Goal: Transaction & Acquisition: Book appointment/travel/reservation

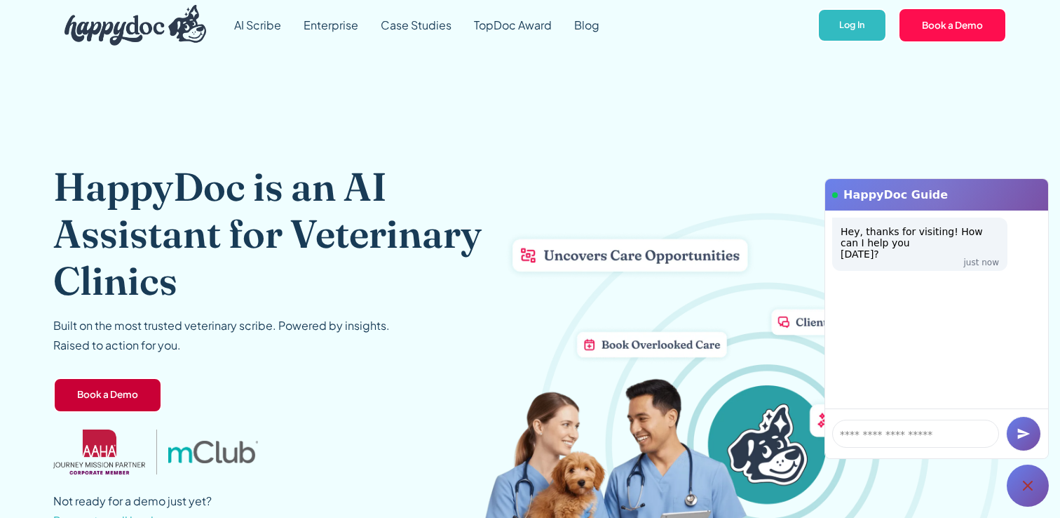
click at [106, 401] on link "Book a Demo" at bounding box center [107, 394] width 109 height 35
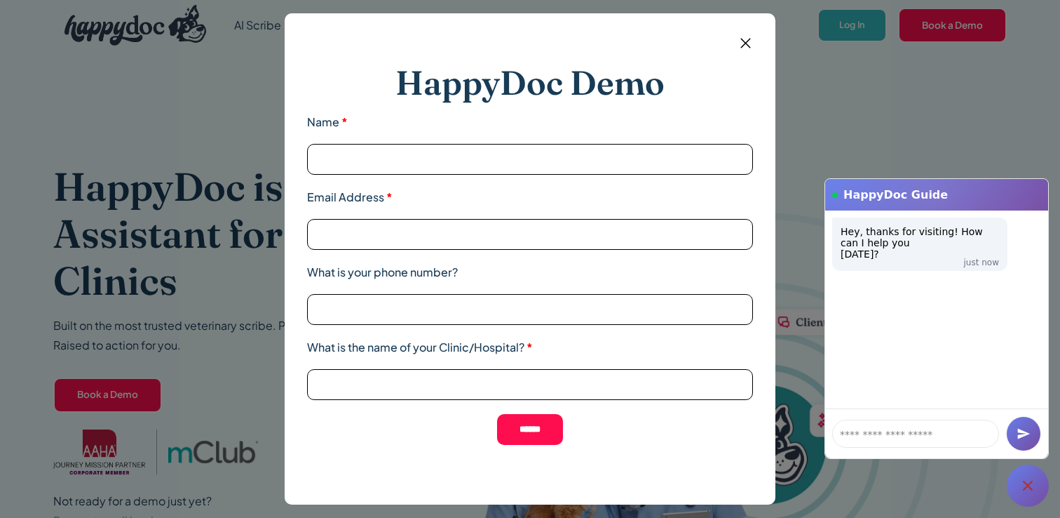
click at [743, 41] on img at bounding box center [746, 43] width 18 height 18
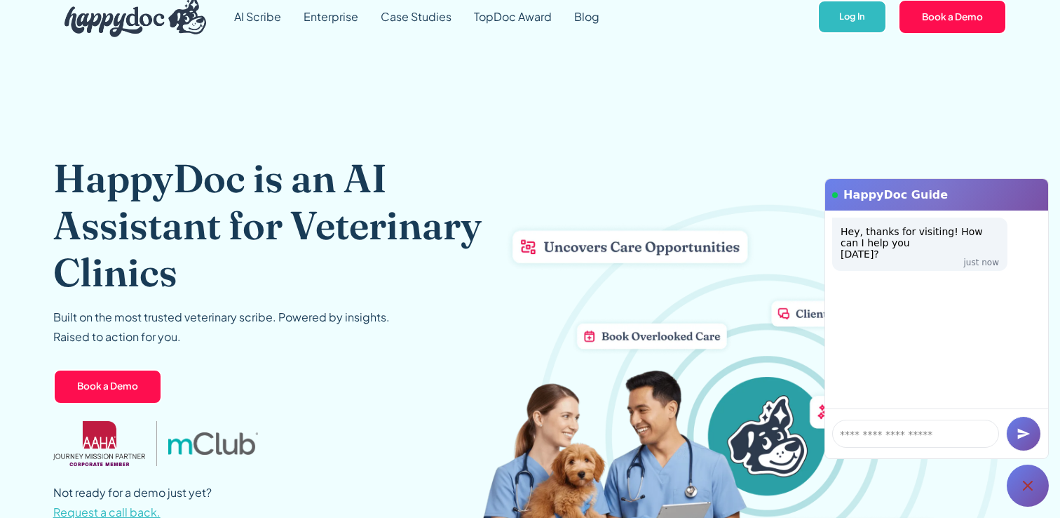
scroll to position [10, 0]
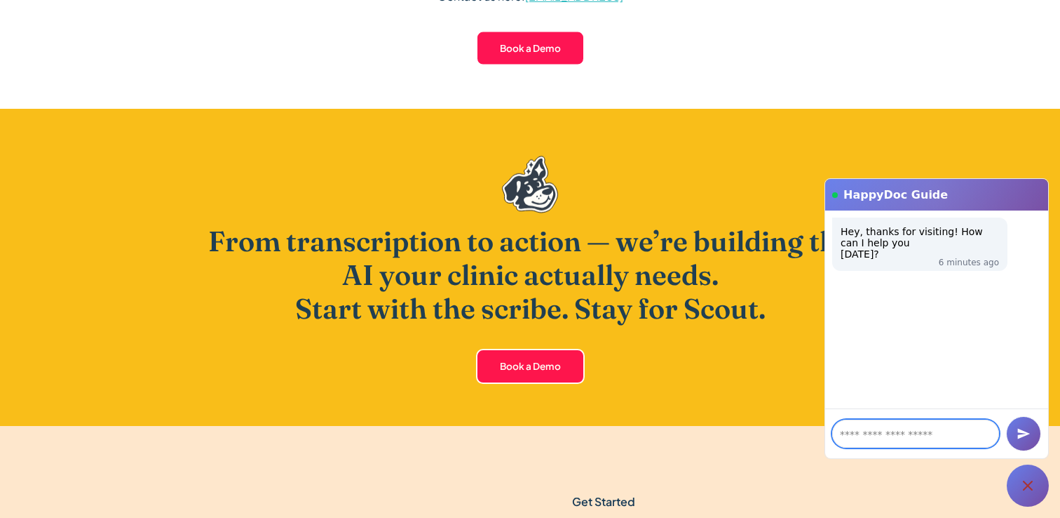
scroll to position [3921, 0]
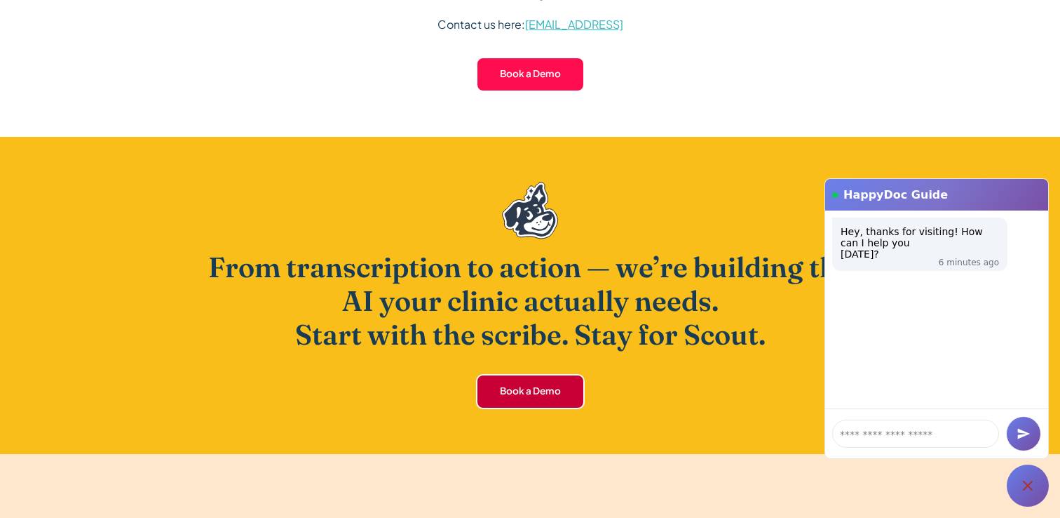
click at [555, 397] on link "Book a Demo" at bounding box center [530, 391] width 109 height 35
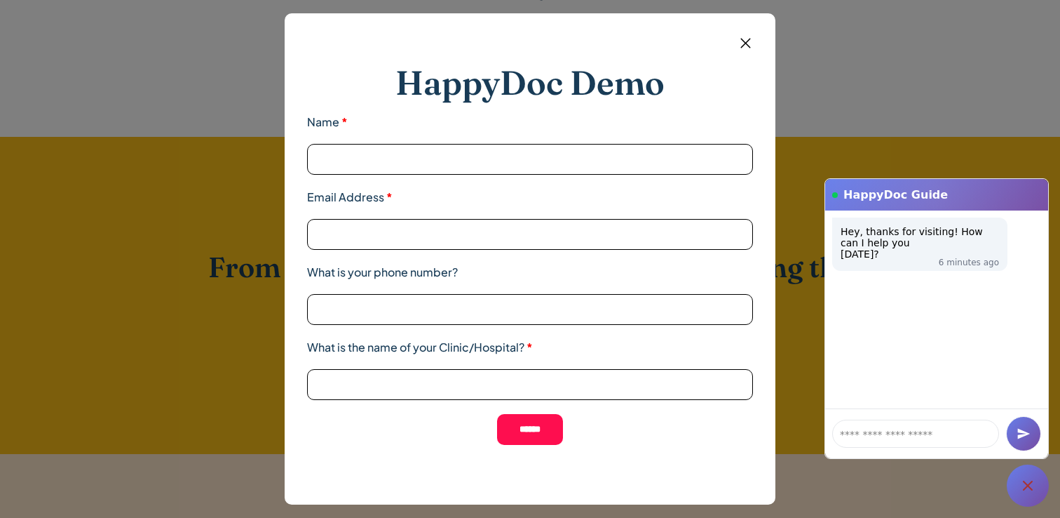
click at [741, 49] on img at bounding box center [746, 43] width 18 height 18
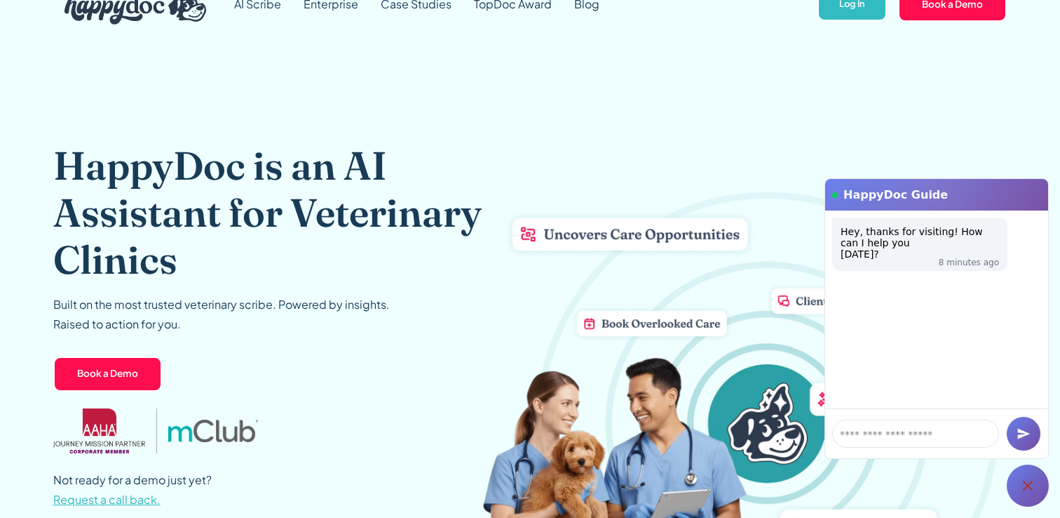
scroll to position [0, 0]
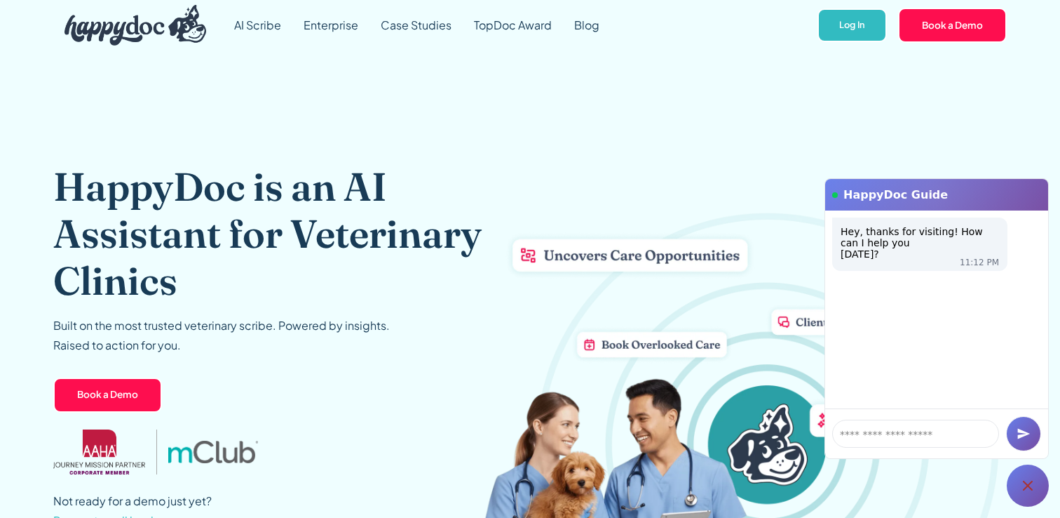
click at [874, 96] on div "HappyDoc is an AI Assistant for Veterinary Clinics Built on the most trusted ve…" at bounding box center [530, 346] width 954 height 592
click at [1035, 481] on icon at bounding box center [1028, 485] width 17 height 17
